Goal: Information Seeking & Learning: Learn about a topic

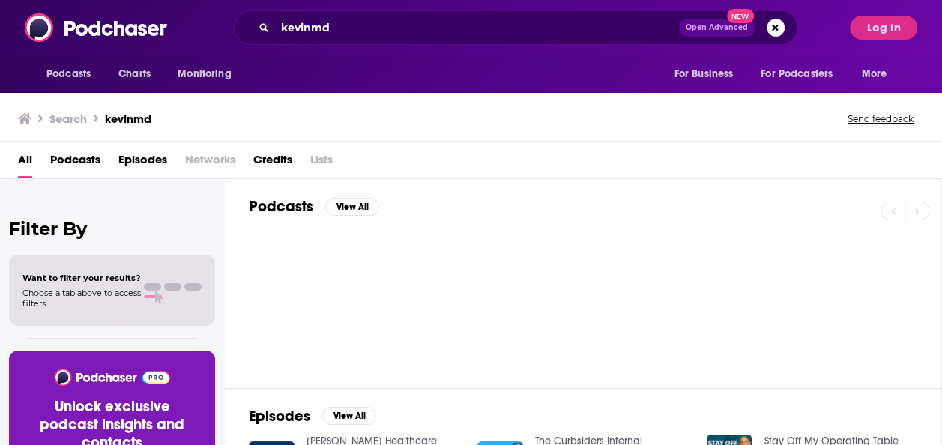
click at [422, 109] on div "Search kevinmd Send feedback" at bounding box center [468, 118] width 900 height 21
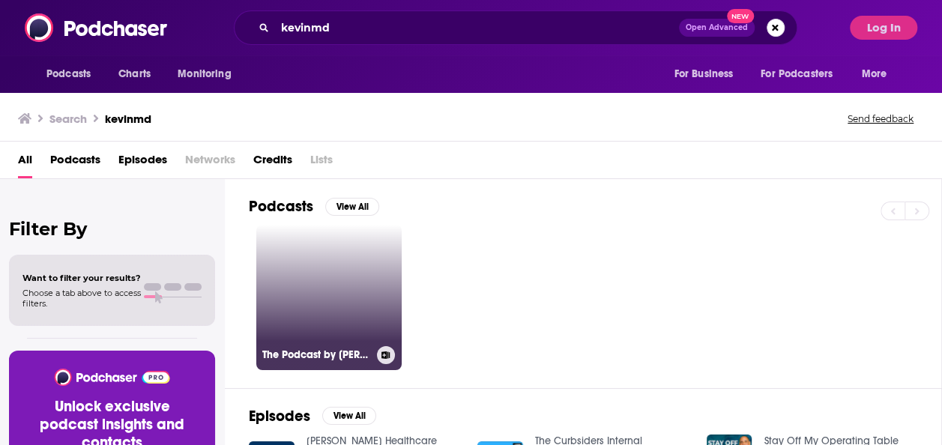
click at [354, 243] on link "The Podcast by [PERSON_NAME]" at bounding box center [328, 297] width 145 height 145
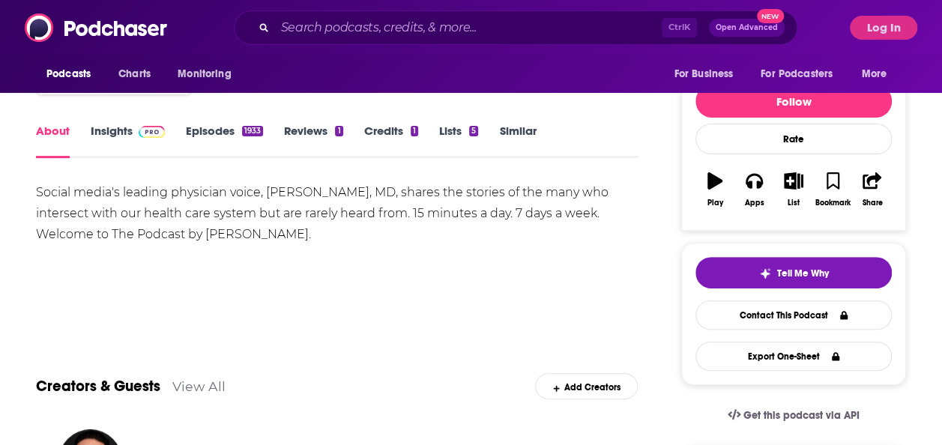
scroll to position [120, 0]
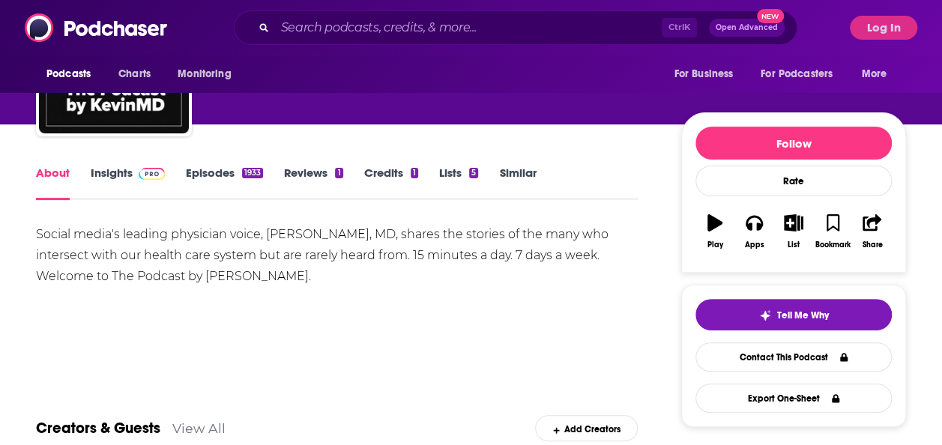
click at [126, 170] on link "Insights" at bounding box center [128, 183] width 74 height 34
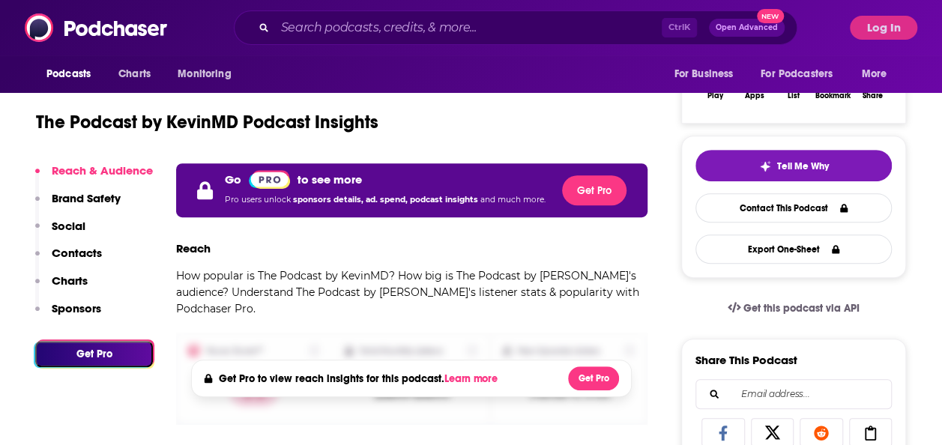
scroll to position [270, 0]
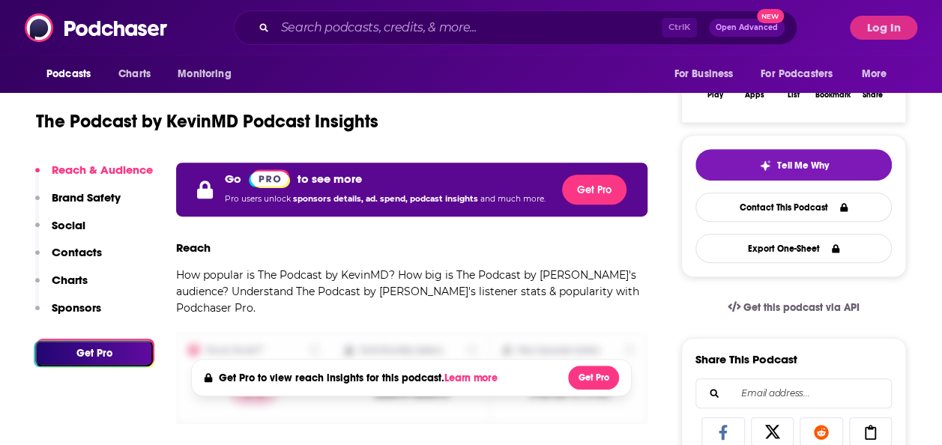
click at [237, 144] on div "The Podcast by KevinMD Podcast Insights" at bounding box center [341, 112] width 611 height 76
click at [882, 31] on button "Log In" at bounding box center [882, 28] width 67 height 24
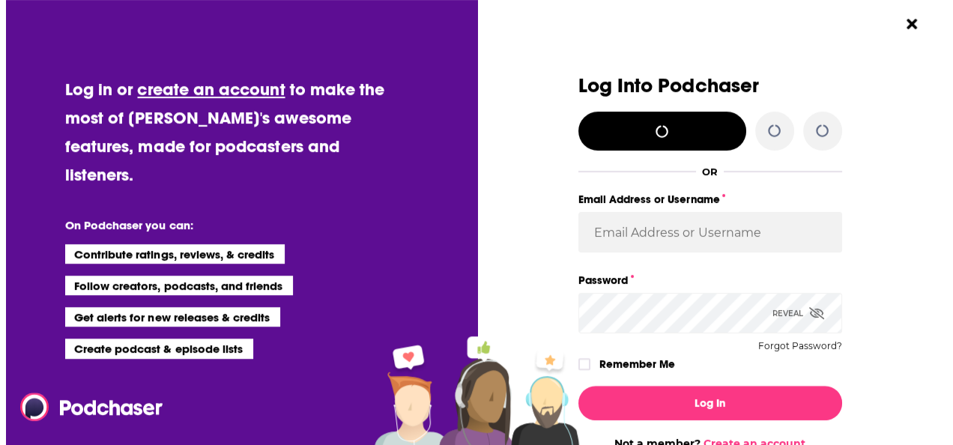
scroll to position [0, 0]
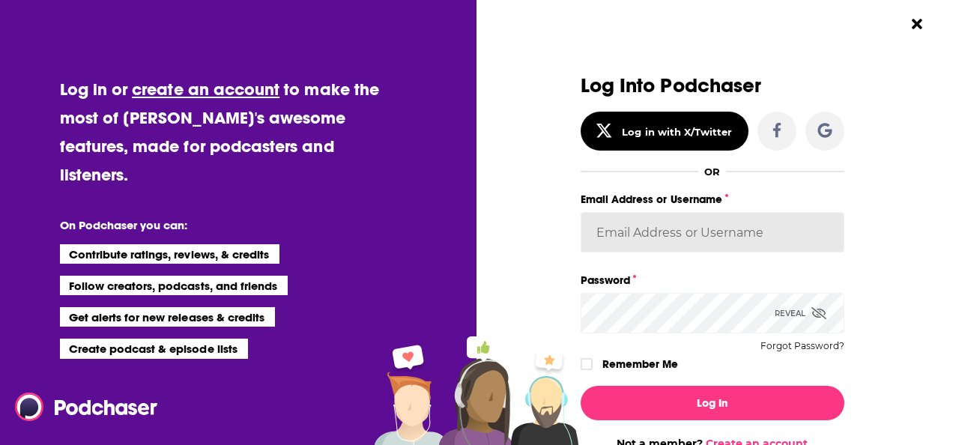
click at [601, 252] on input "Email Address or Username" at bounding box center [712, 232] width 264 height 40
paste input "BerkMarc"
type input "BerkMarc"
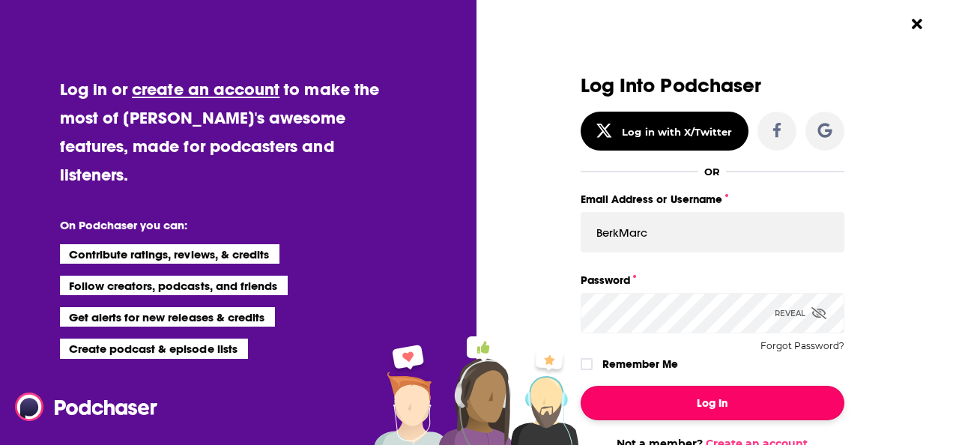
click at [682, 407] on button "Log In" at bounding box center [712, 403] width 264 height 34
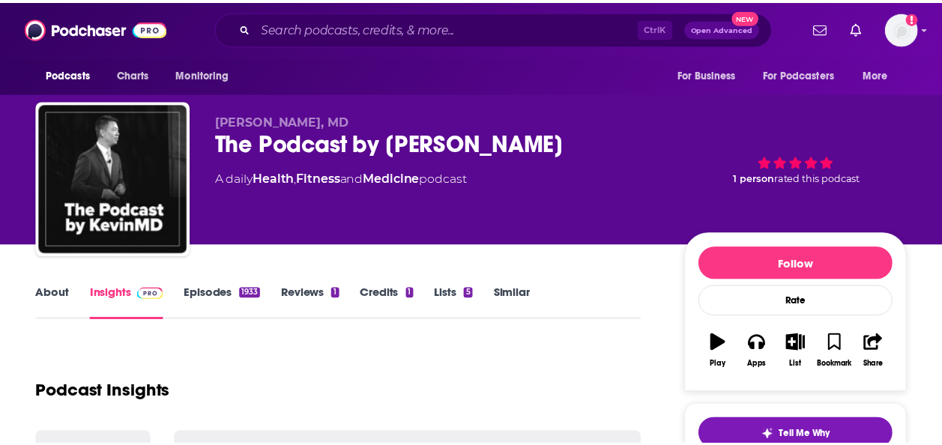
scroll to position [270, 0]
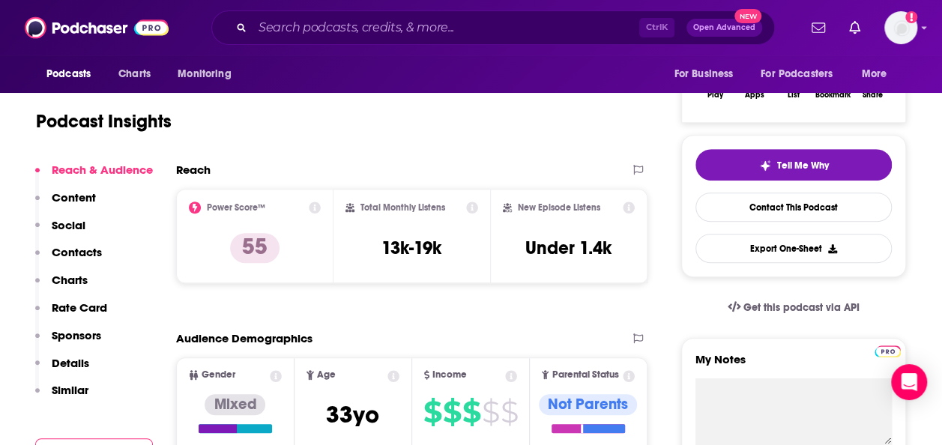
click at [488, 133] on div "Podcast Insights" at bounding box center [330, 112] width 589 height 76
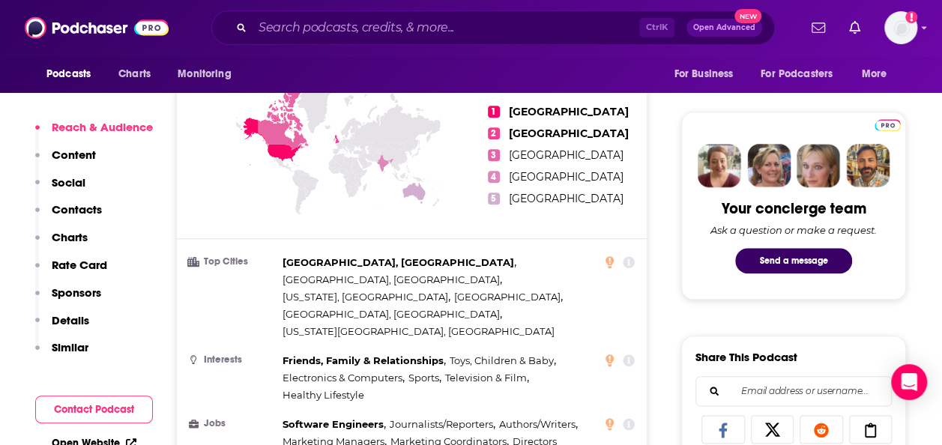
scroll to position [629, 0]
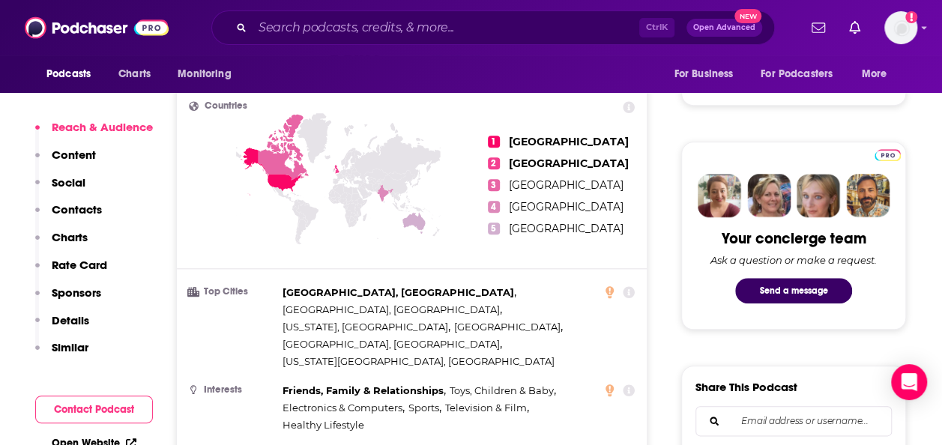
click at [151, 131] on p "Reach & Audience" at bounding box center [102, 127] width 101 height 14
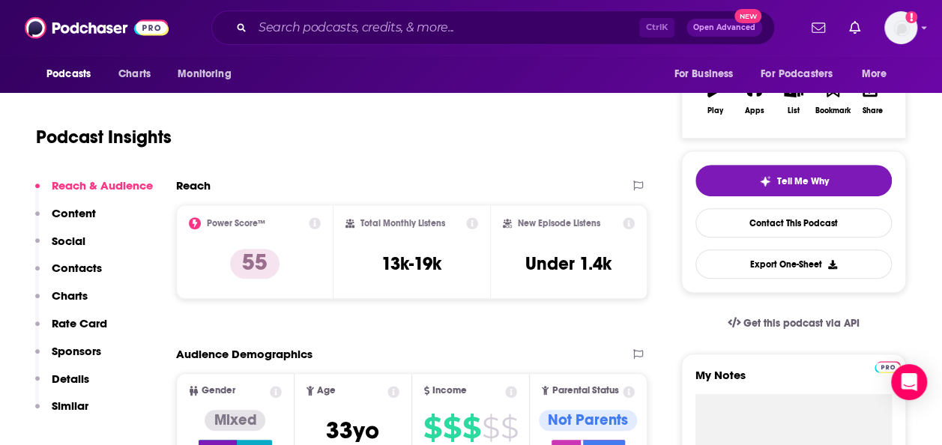
scroll to position [284, 0]
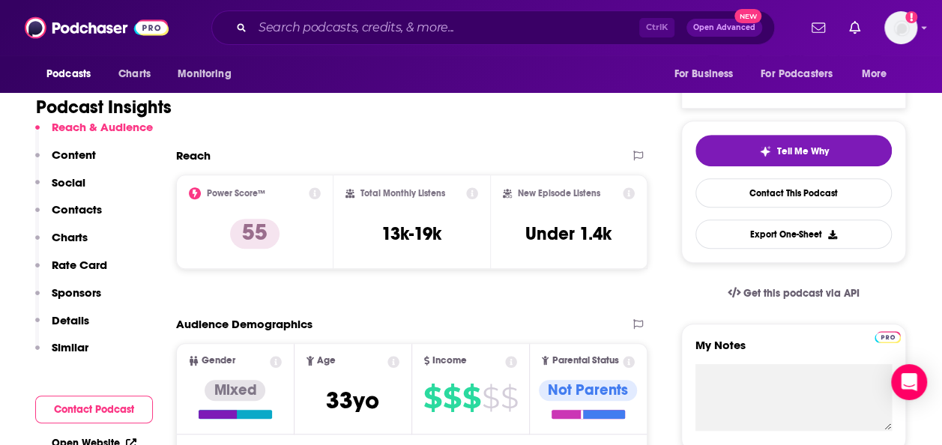
click at [470, 189] on icon at bounding box center [472, 193] width 12 height 12
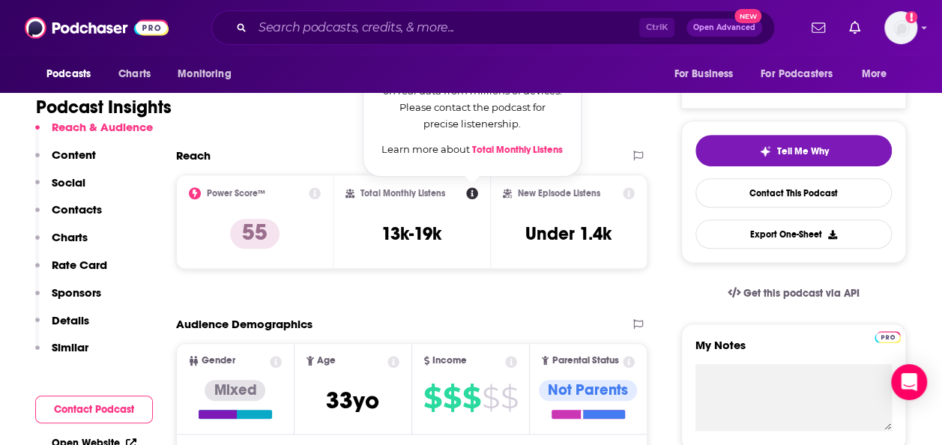
click at [413, 250] on div "Total Monthly Listens Total Monthly Listens Our estimate of how many listens th…" at bounding box center [411, 221] width 133 height 69
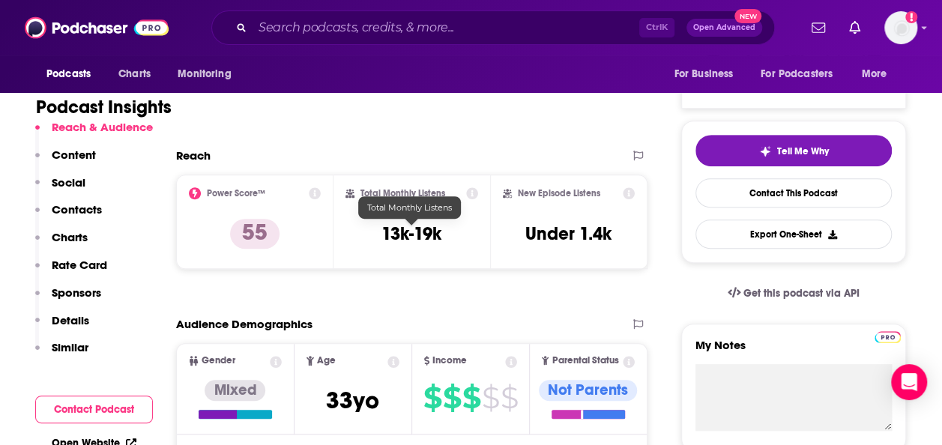
click at [415, 234] on h3 "13k-19k" at bounding box center [411, 233] width 60 height 22
